Goal: Navigation & Orientation: Find specific page/section

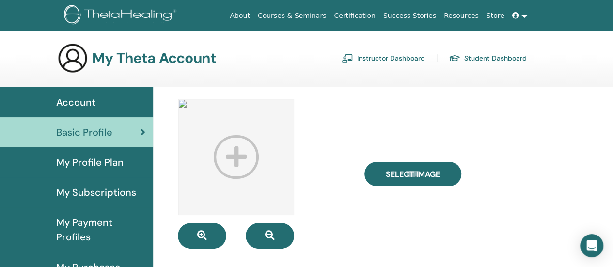
click at [402, 58] on link "Instructor Dashboard" at bounding box center [383, 58] width 83 height 16
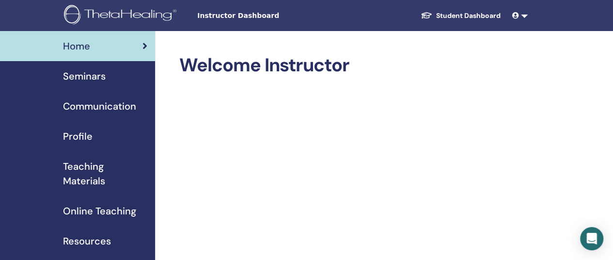
click at [76, 141] on span "Profile" at bounding box center [78, 136] width 30 height 15
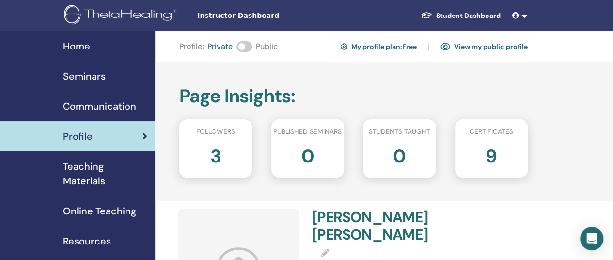
click at [251, 46] on span at bounding box center [245, 46] width 16 height 11
click at [86, 75] on span "Seminars" at bounding box center [84, 76] width 43 height 15
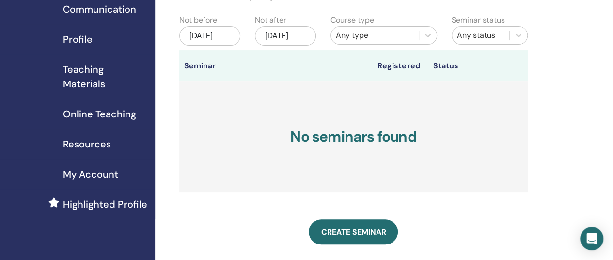
scroll to position [48, 0]
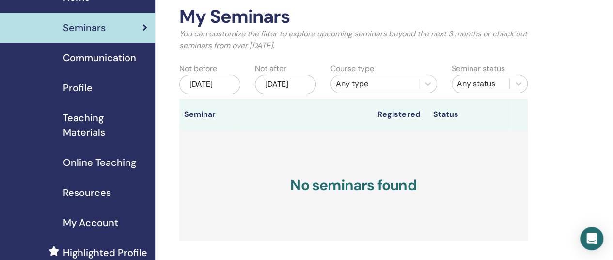
click at [88, 191] on span "Resources" at bounding box center [87, 192] width 48 height 15
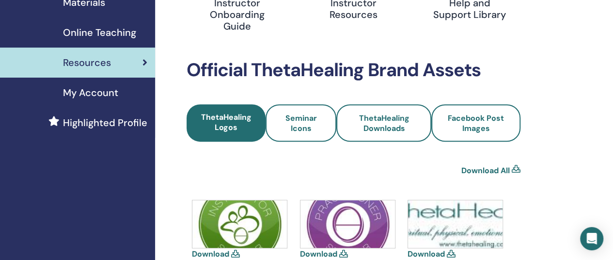
scroll to position [194, 0]
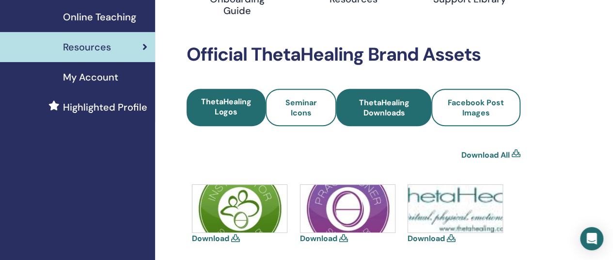
click at [363, 117] on span "ThetaHealing Downloads" at bounding box center [384, 107] width 69 height 20
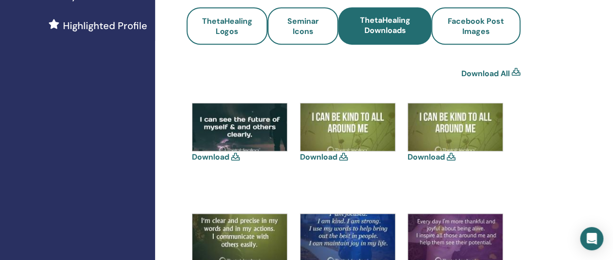
scroll to position [291, 0]
